Goal: Task Accomplishment & Management: Use online tool/utility

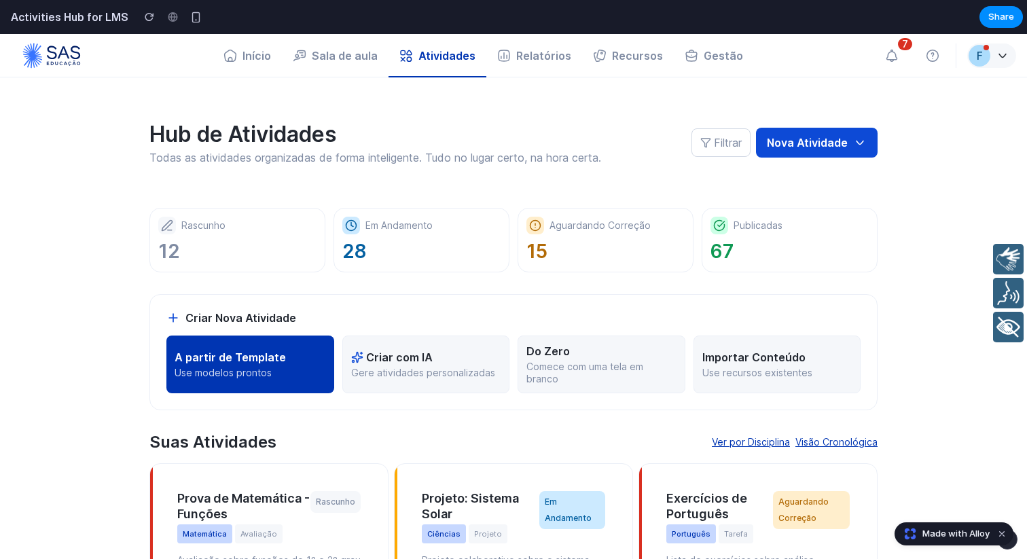
click at [275, 359] on p "A partir de Template" at bounding box center [230, 358] width 111 height 14
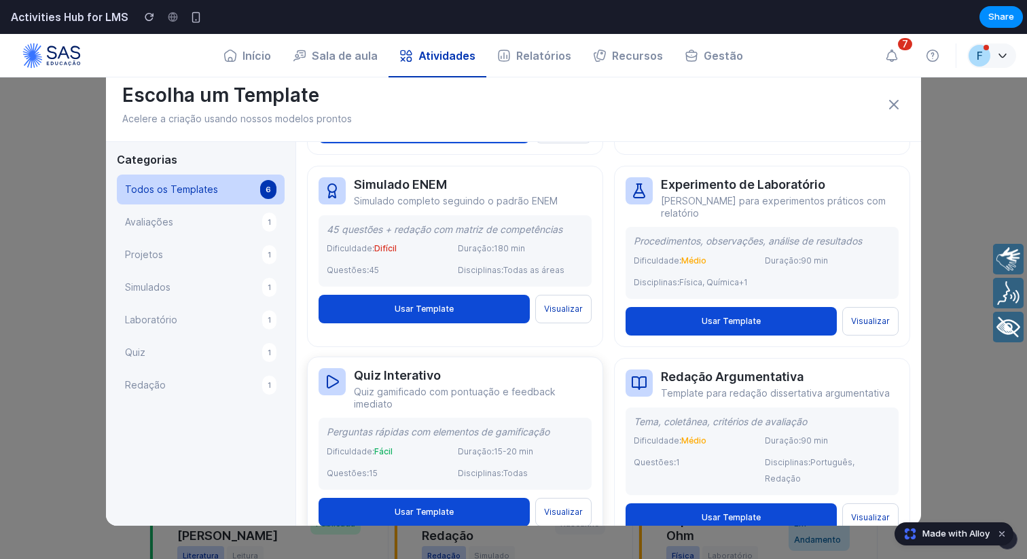
scroll to position [194, 0]
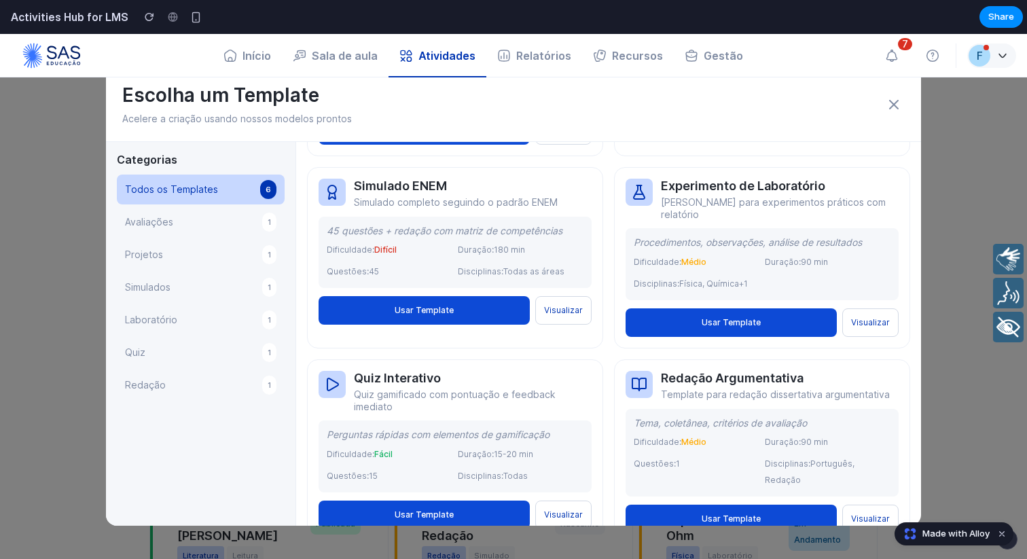
click at [892, 101] on icon at bounding box center [894, 105] width 8 height 8
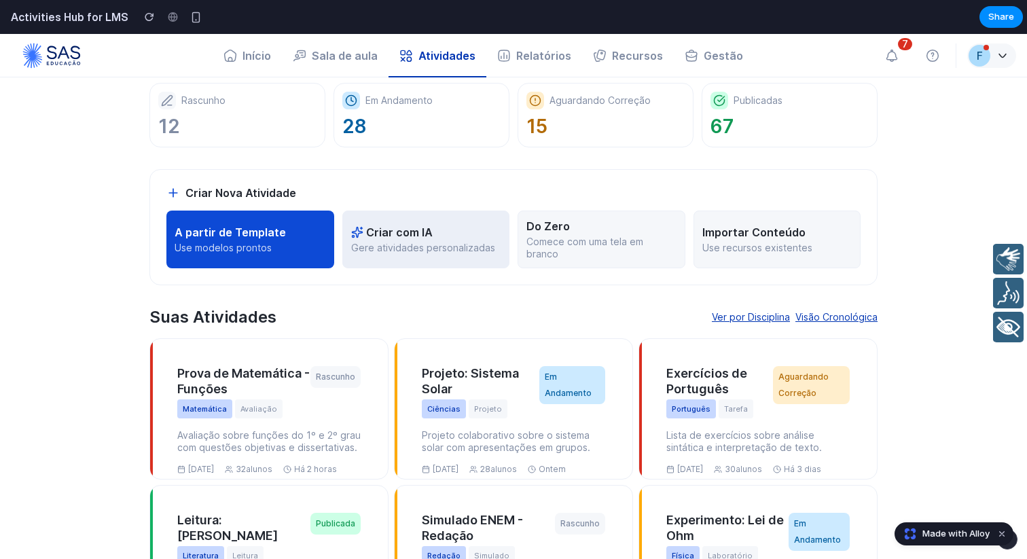
click at [438, 262] on button "Criar com IA Gere atividades personalizadas" at bounding box center [426, 240] width 168 height 58
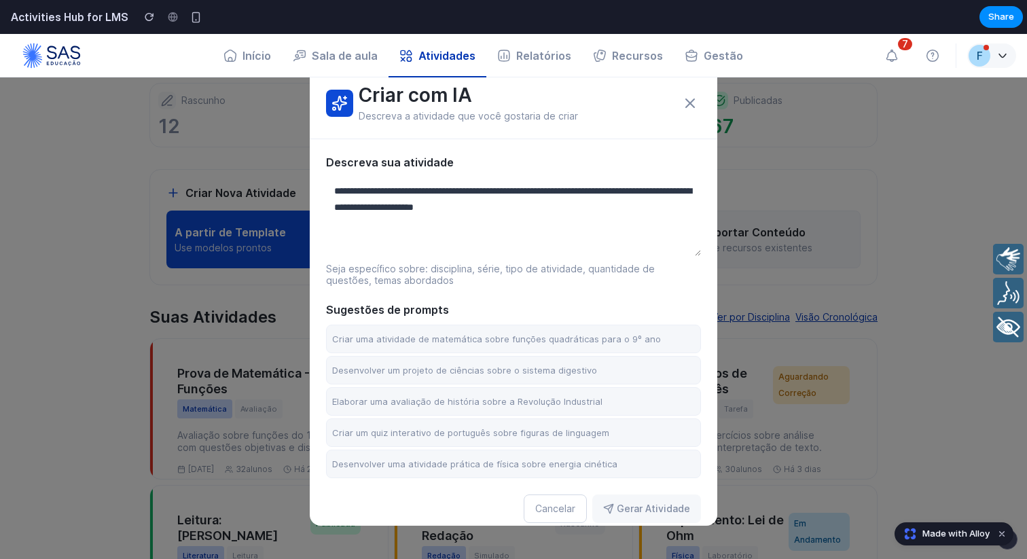
click at [436, 196] on textarea at bounding box center [513, 216] width 375 height 82
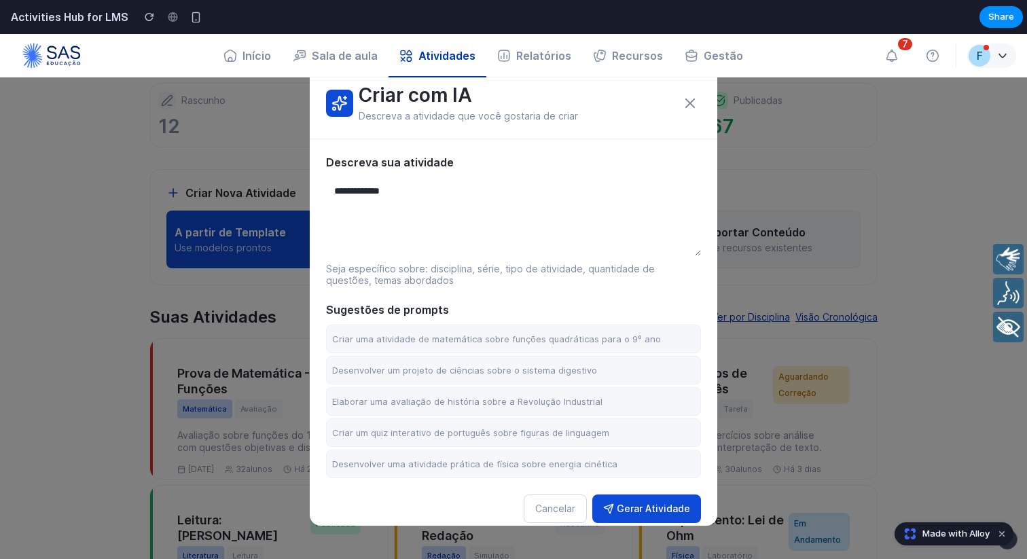
type textarea "**********"
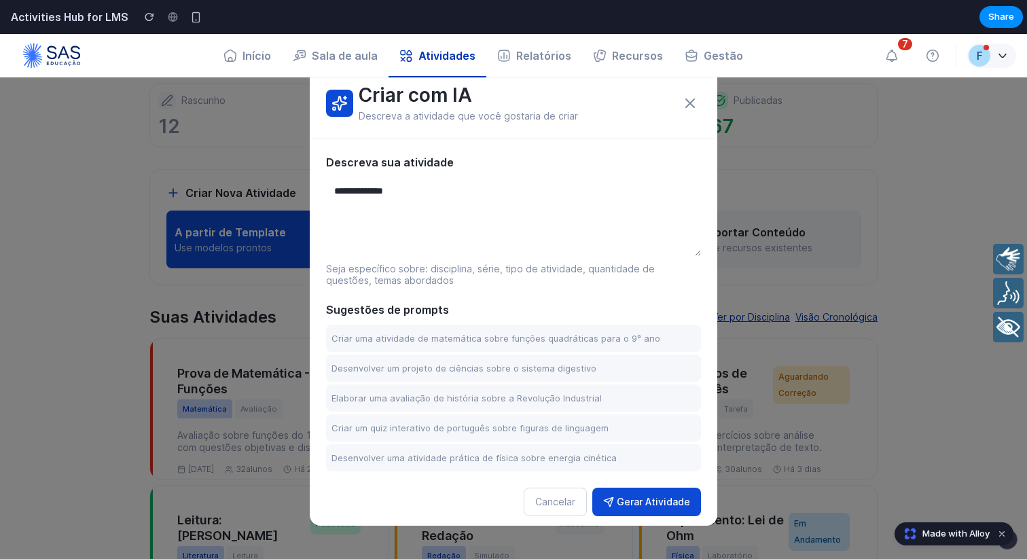
click at [443, 224] on textarea "**********" at bounding box center [513, 216] width 375 height 82
type textarea "**********"
click at [647, 506] on button "Gerar Atividade" at bounding box center [647, 502] width 109 height 29
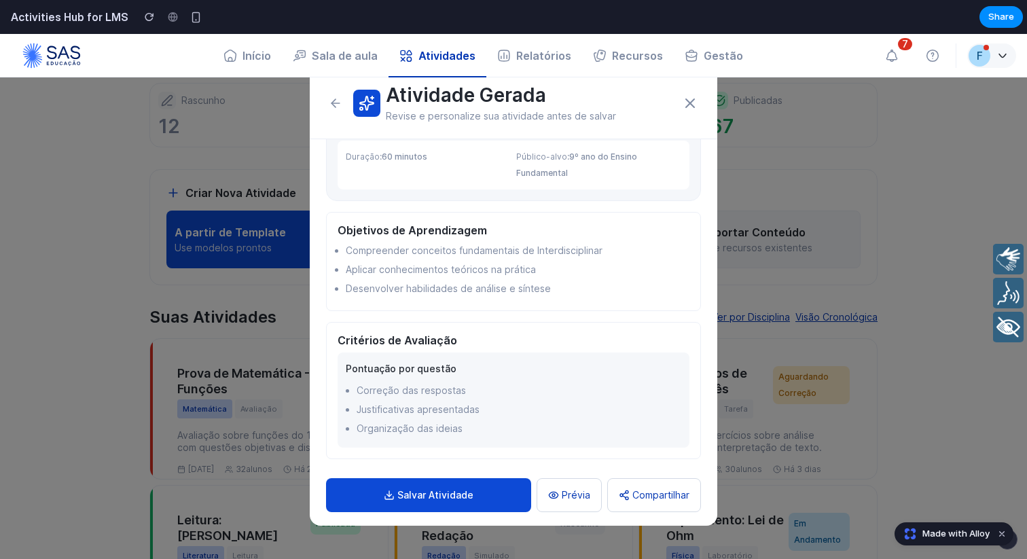
scroll to position [112, 0]
click at [565, 489] on button "Prévia" at bounding box center [569, 496] width 65 height 34
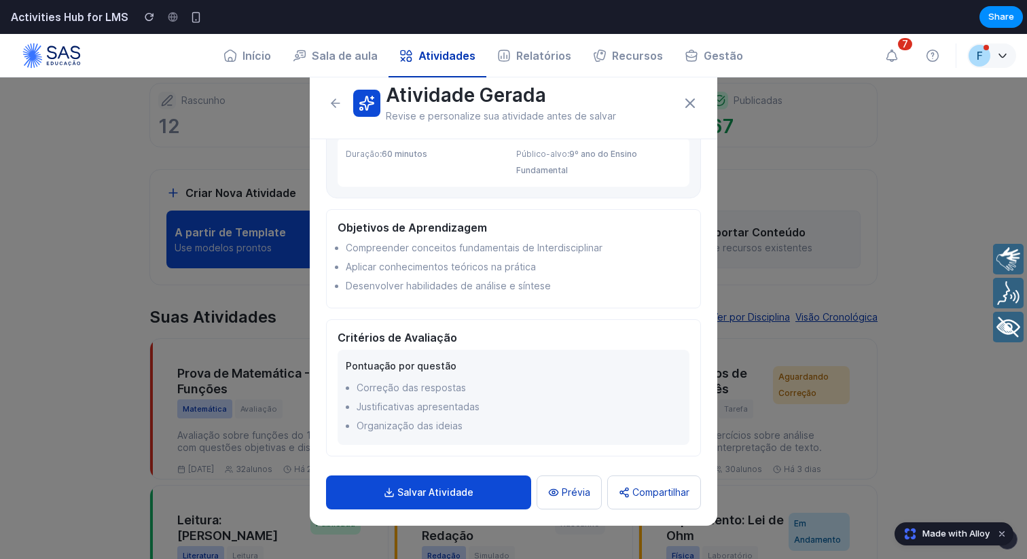
click at [701, 97] on div "Atividade Gerada Revise e personalize sua atividade antes de salvar" at bounding box center [514, 103] width 408 height 72
click at [688, 103] on icon at bounding box center [690, 103] width 16 height 16
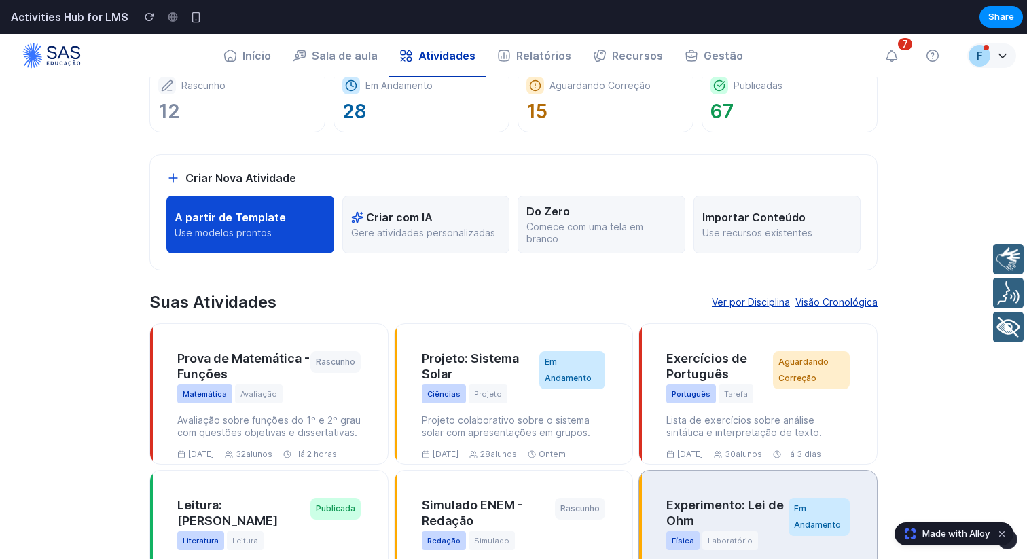
scroll to position [156, 0]
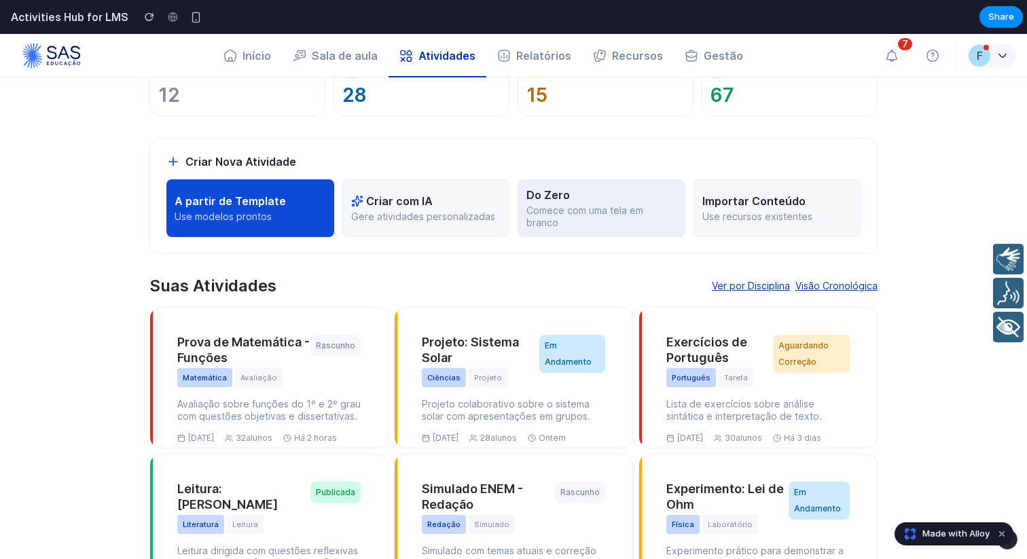
click at [598, 197] on div "Do Zero" at bounding box center [602, 195] width 150 height 14
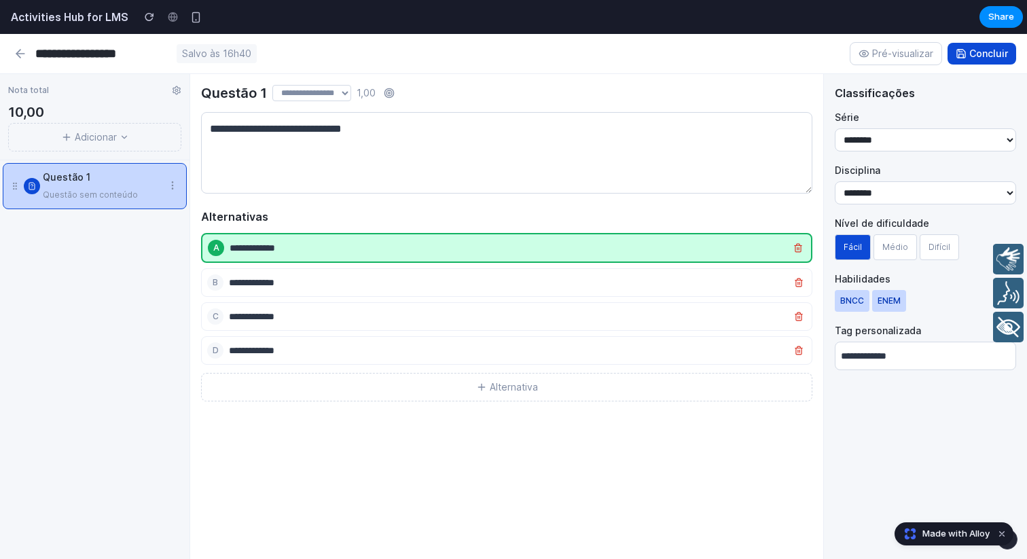
click at [121, 139] on icon at bounding box center [125, 138] width 10 height 10
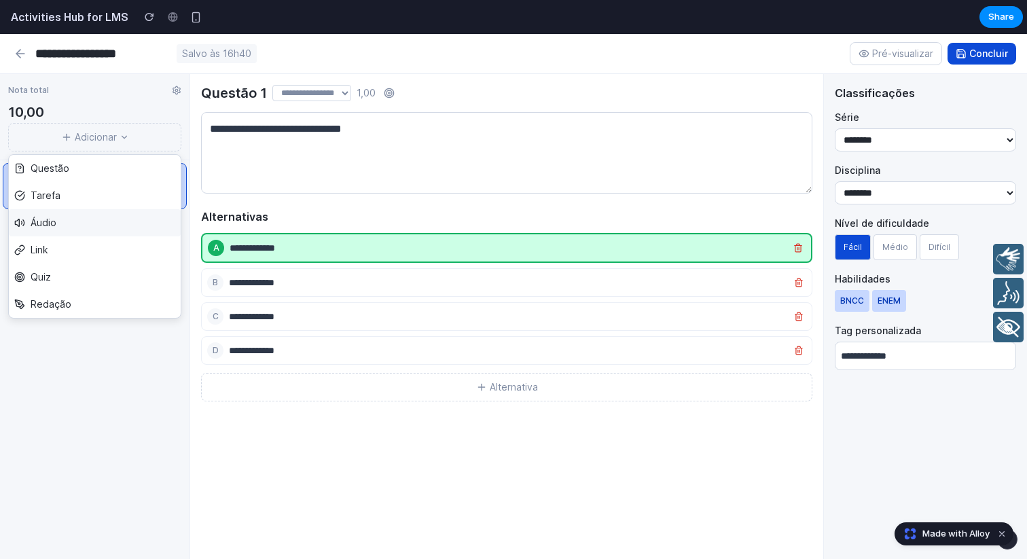
click at [118, 221] on button "Áudio" at bounding box center [95, 222] width 172 height 27
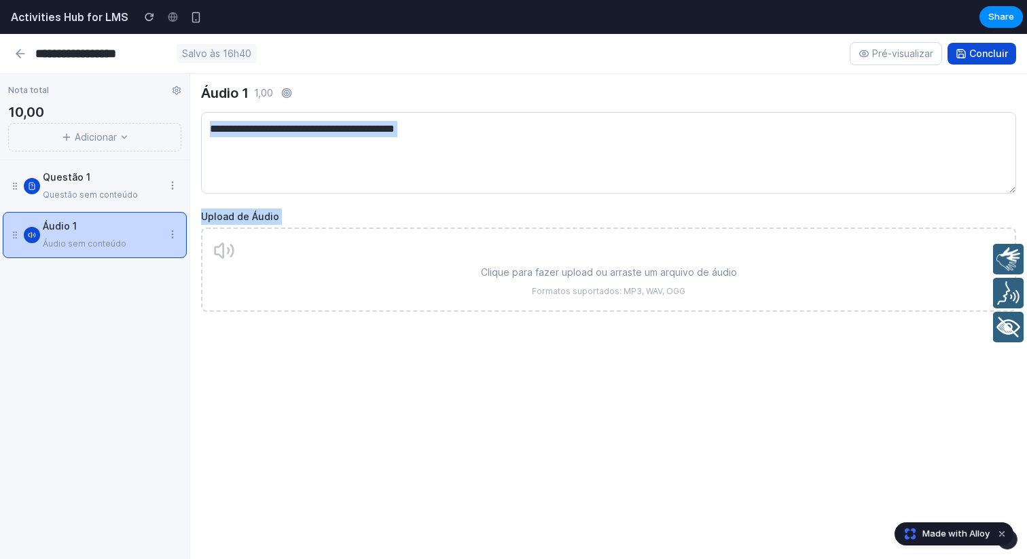
drag, startPoint x: 386, startPoint y: 253, endPoint x: 395, endPoint y: 99, distance: 154.5
click at [395, 99] on div "Áudio 1 1,00 Upload de Áudio Clique para fazer upload ou arraste um arquivo de …" at bounding box center [608, 198] width 815 height 227
click at [5, 360] on div "Questão 1 Questão sem conteúdo Áudio 1 Áudio sem conteúdo To pick up a draggabl…" at bounding box center [95, 359] width 190 height 399
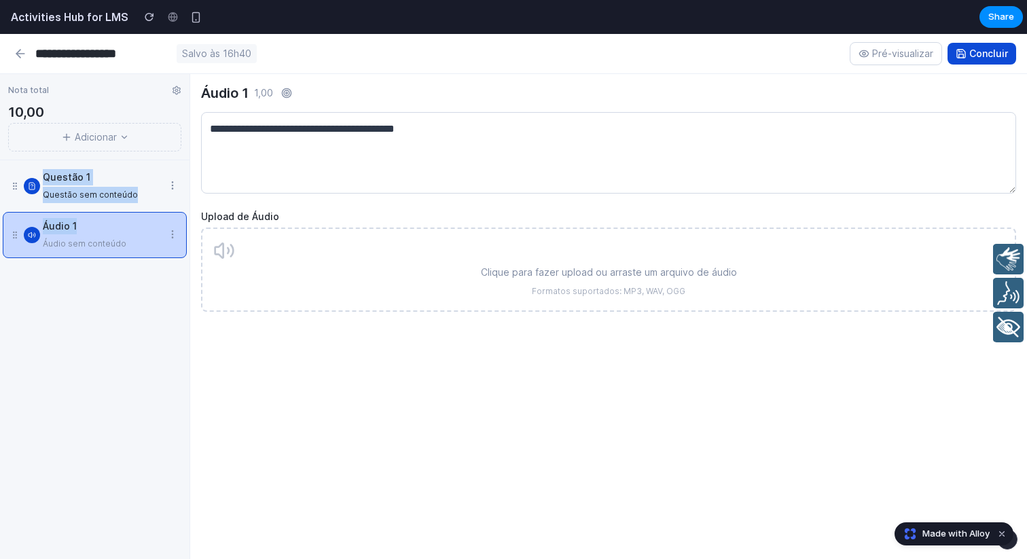
drag, startPoint x: 90, startPoint y: 228, endPoint x: 98, endPoint y: 168, distance: 60.4
click at [98, 164] on div "Questão 1 Questão sem conteúdo Áudio 1 Áudio sem conteúdo To pick up a draggabl…" at bounding box center [95, 359] width 190 height 399
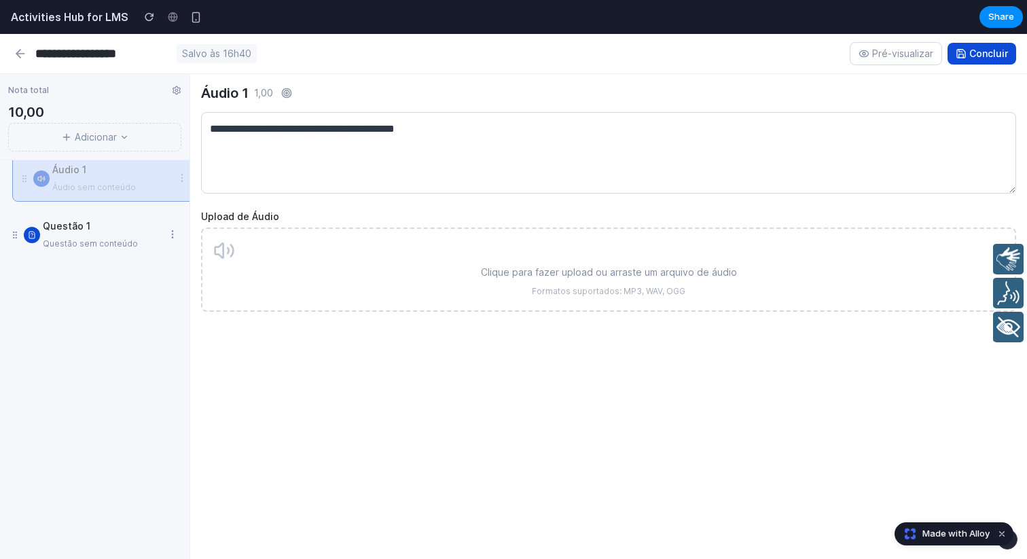
drag, startPoint x: 12, startPoint y: 231, endPoint x: 21, endPoint y: 180, distance: 51.7
click at [21, 180] on icon at bounding box center [25, 179] width 10 height 10
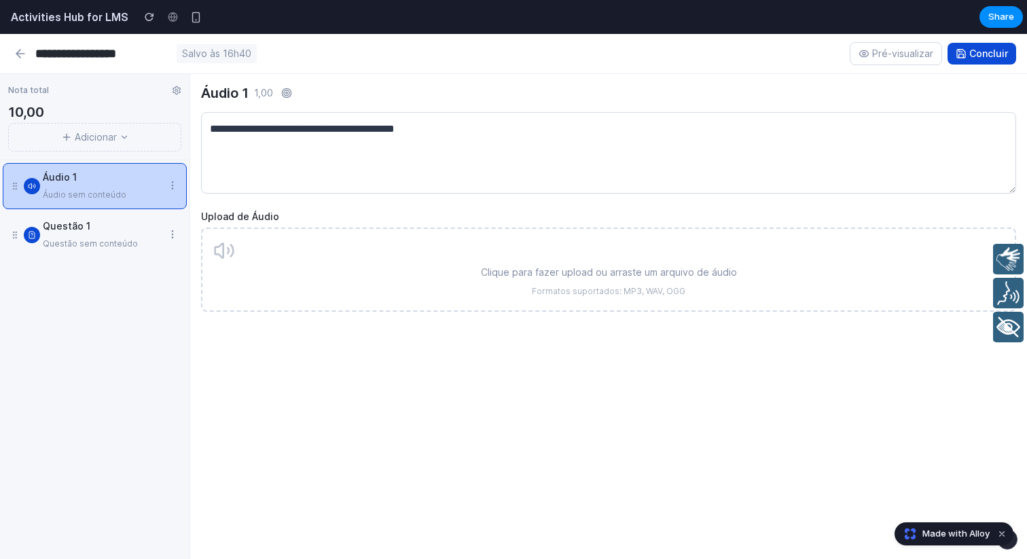
click at [511, 395] on div "Áudio 1 1,00 Upload de Áudio Clique para fazer upload ou arraste um arquivo de …" at bounding box center [608, 316] width 837 height 485
click at [92, 46] on input "**********" at bounding box center [103, 54] width 136 height 16
click at [147, 51] on input "**********" at bounding box center [103, 54] width 136 height 16
click at [171, 48] on input "**********" at bounding box center [103, 54] width 136 height 16
type input "*"
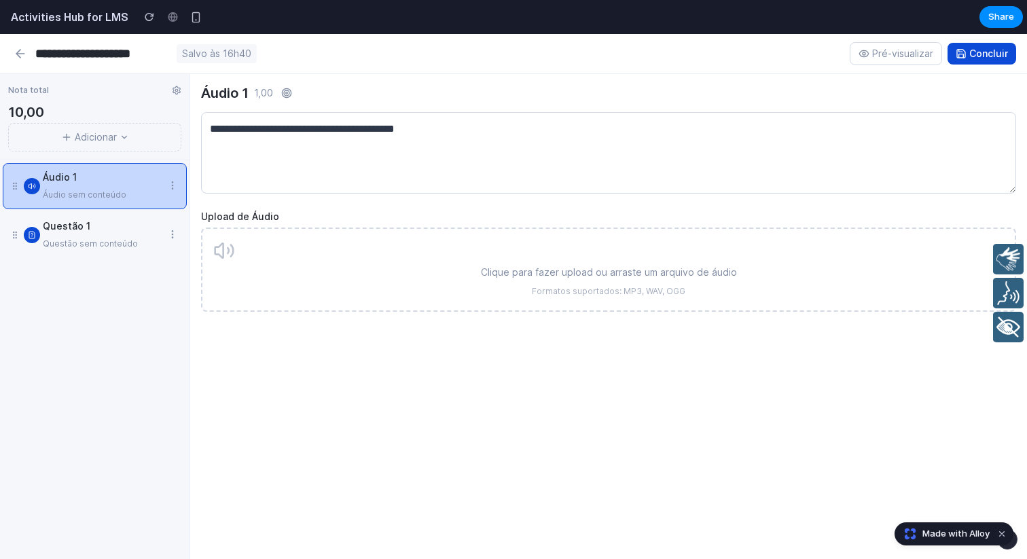
type input "**********"
click at [396, 366] on div "Áudio 1 1,00 Upload de Áudio Clique para fazer upload ou arraste um arquivo de …" at bounding box center [608, 316] width 837 height 485
click at [1003, 56] on button "Concluir" at bounding box center [982, 54] width 69 height 22
click at [22, 52] on icon at bounding box center [21, 54] width 14 height 14
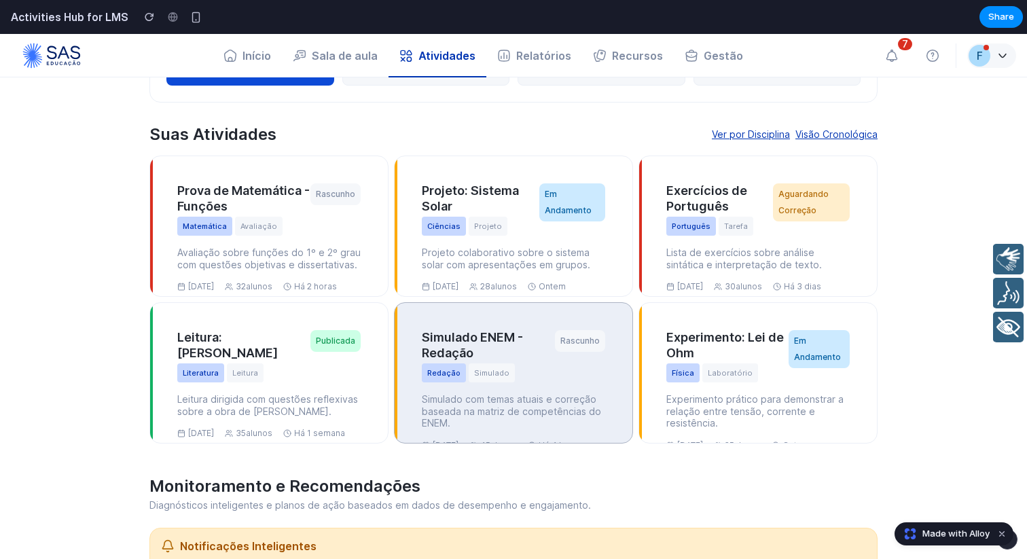
scroll to position [302, 0]
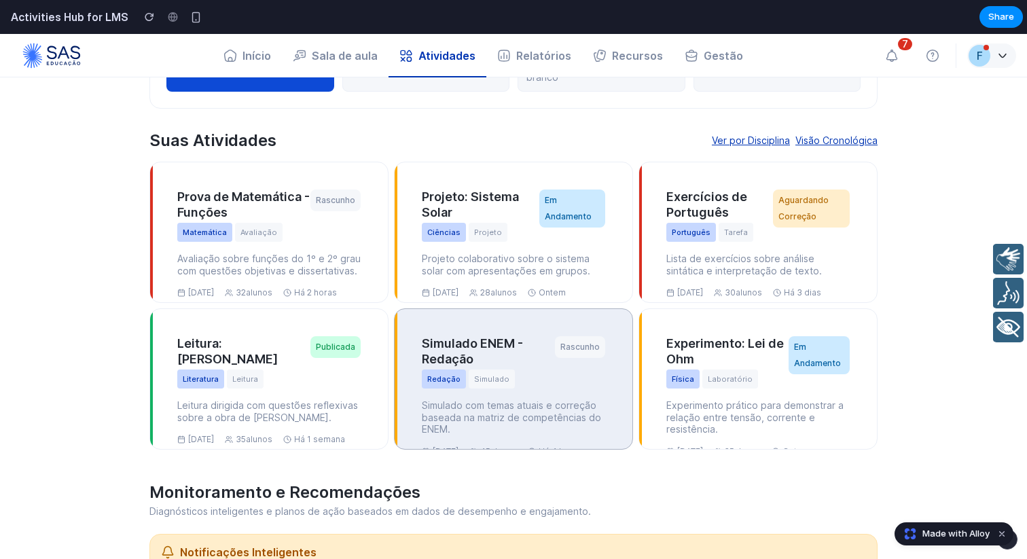
click at [493, 392] on div "Simulado ENEM - Redação Redação Simulado" at bounding box center [488, 365] width 133 height 58
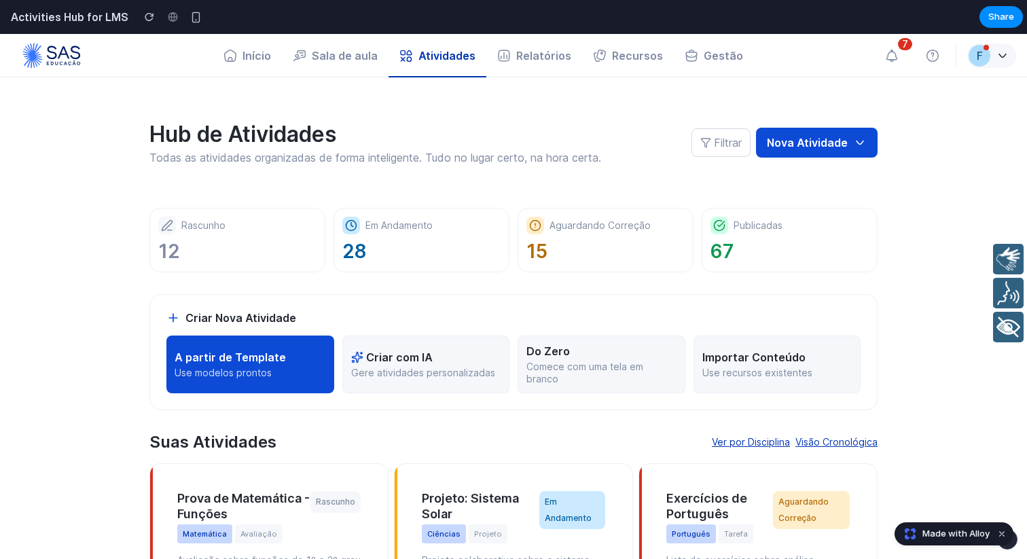
scroll to position [3, 0]
